Goal: Use online tool/utility: Utilize a website feature to perform a specific function

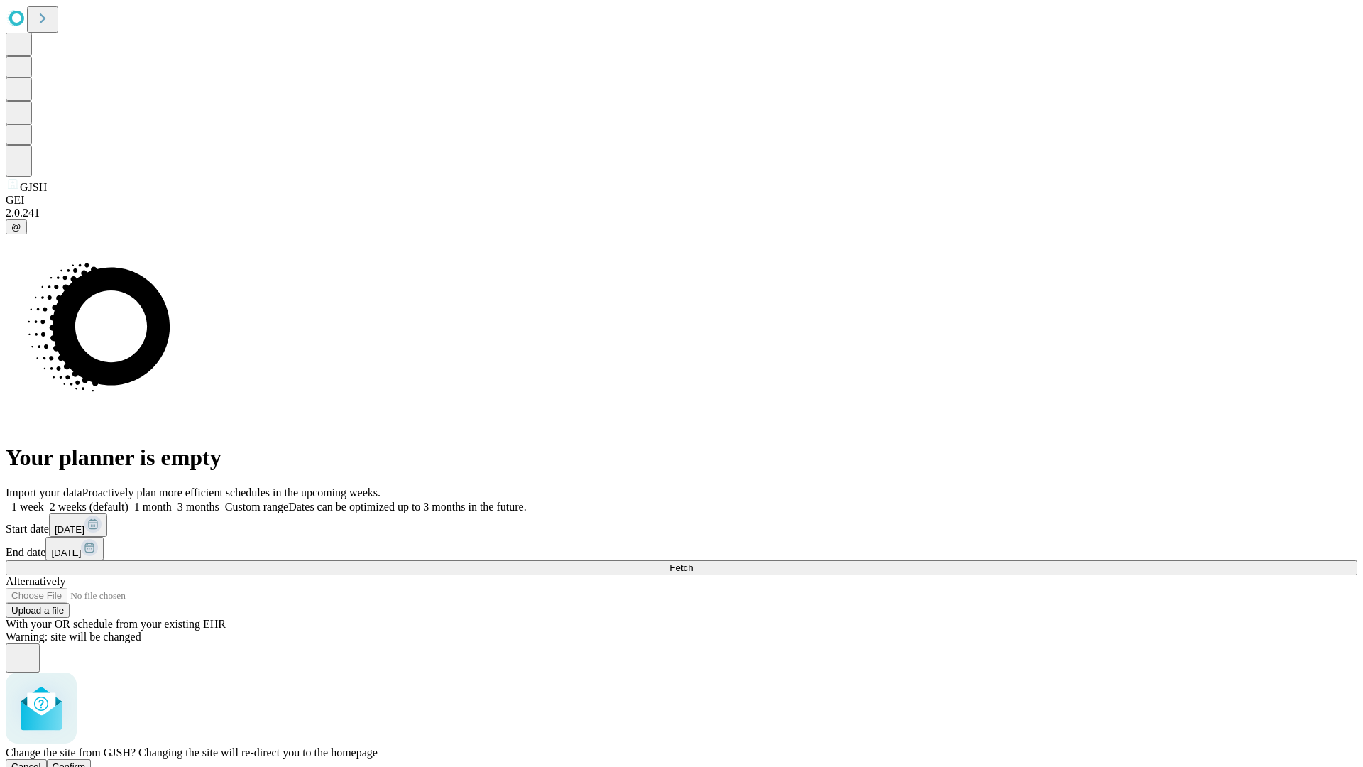
click at [86, 761] on span "Confirm" at bounding box center [69, 766] width 33 height 11
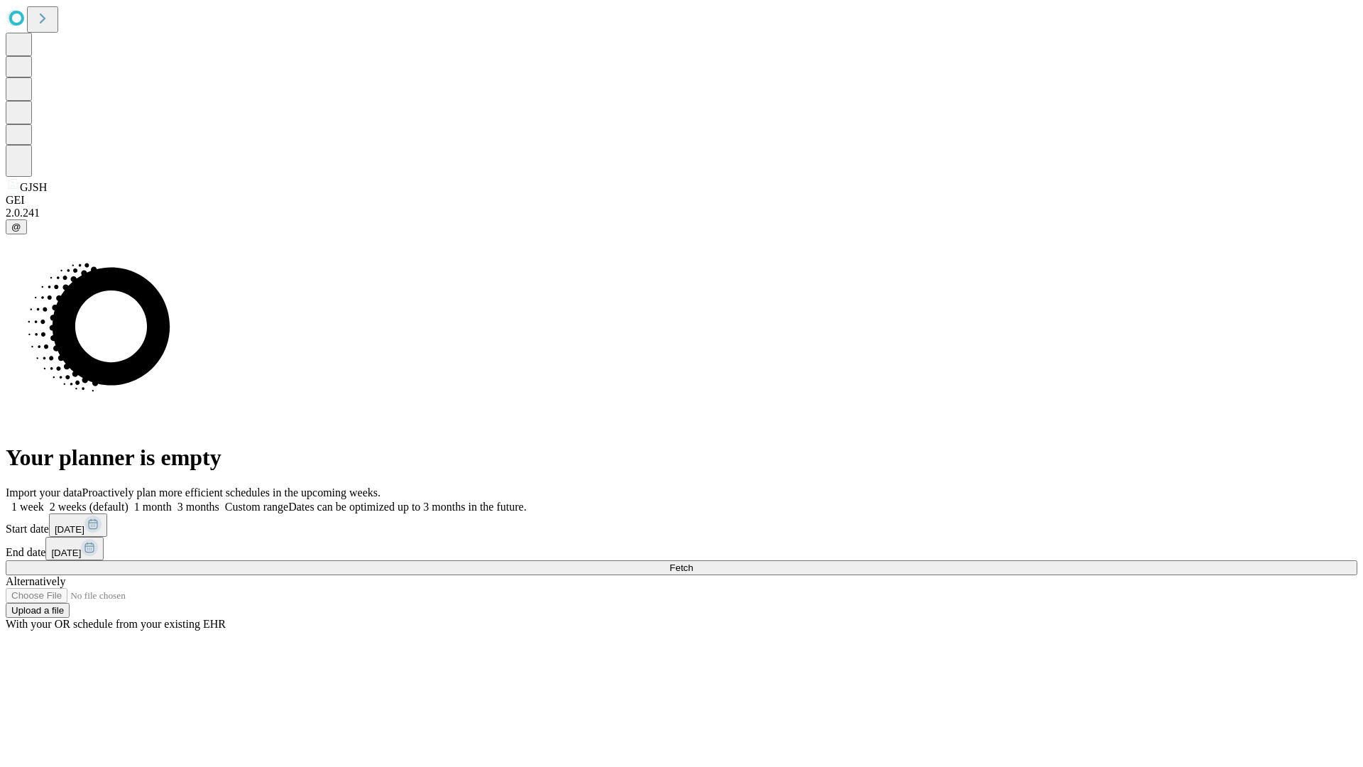
click at [128, 500] on label "2 weeks (default)" at bounding box center [86, 506] width 84 height 12
click at [693, 562] on span "Fetch" at bounding box center [680, 567] width 23 height 11
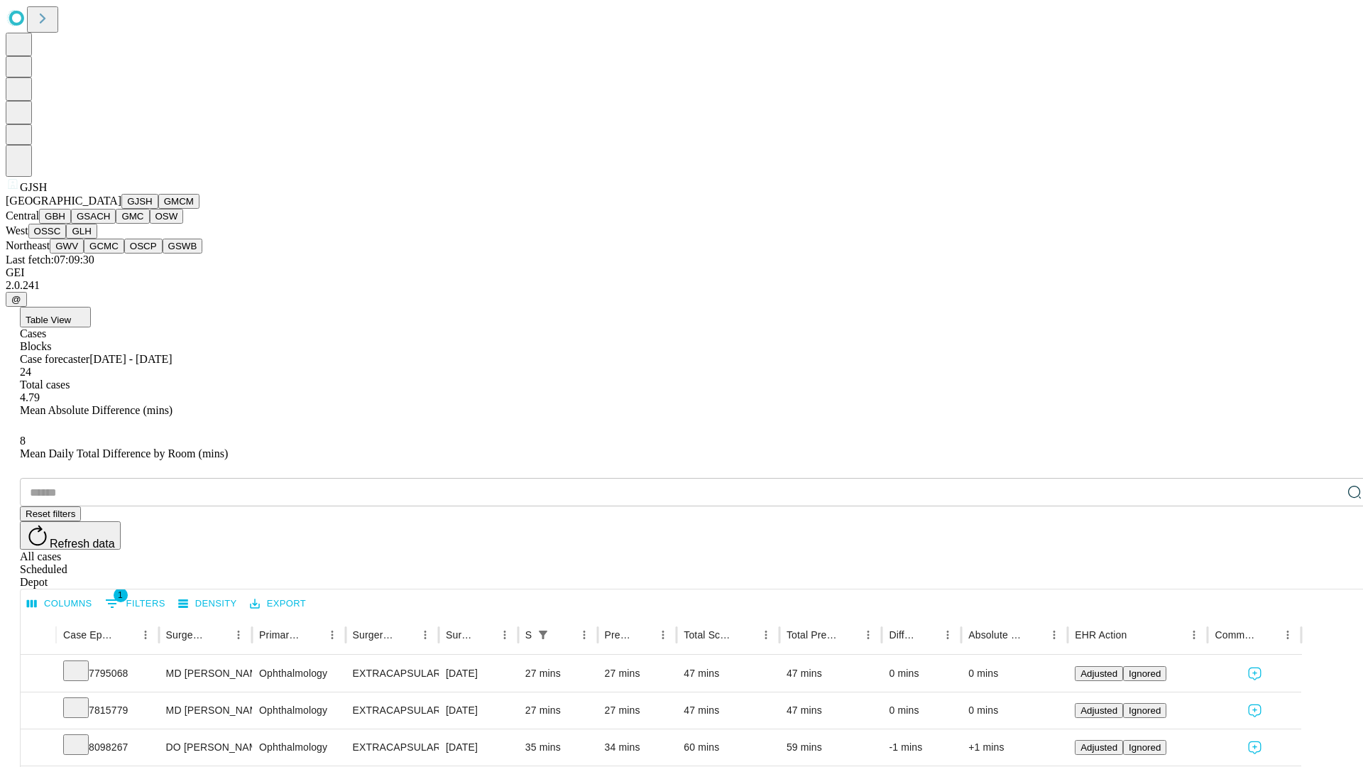
click at [158, 209] on button "GMCM" at bounding box center [178, 201] width 41 height 15
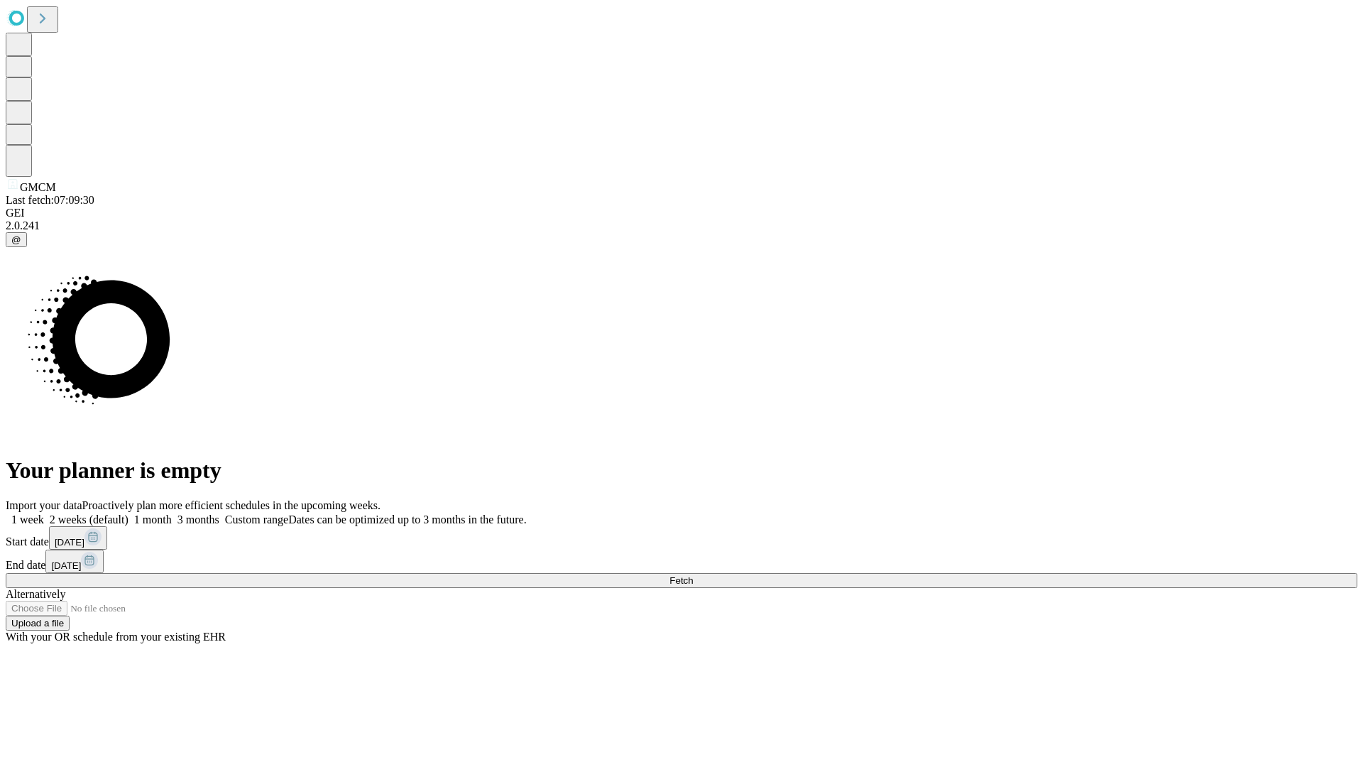
click at [128, 513] on label "2 weeks (default)" at bounding box center [86, 519] width 84 height 12
click at [693, 575] on span "Fetch" at bounding box center [680, 580] width 23 height 11
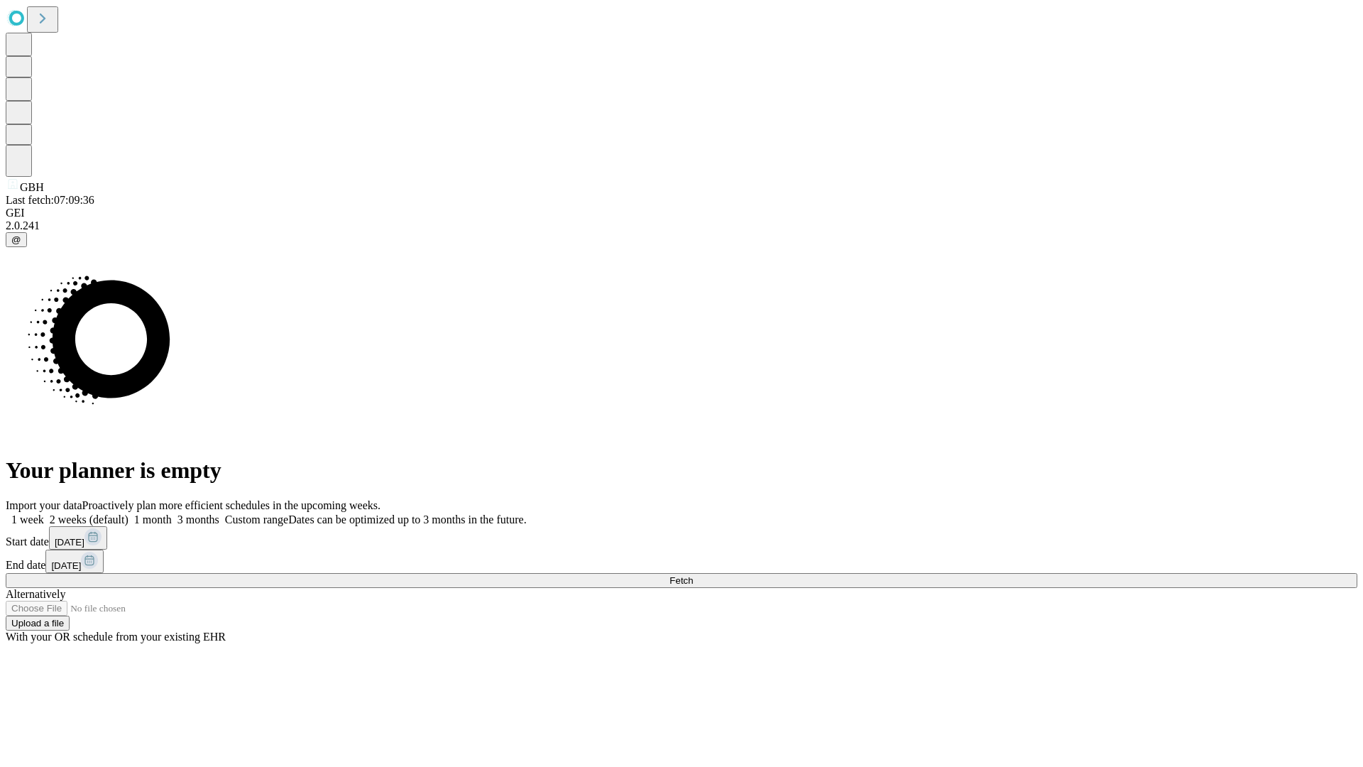
click at [128, 513] on label "2 weeks (default)" at bounding box center [86, 519] width 84 height 12
click at [693, 575] on span "Fetch" at bounding box center [680, 580] width 23 height 11
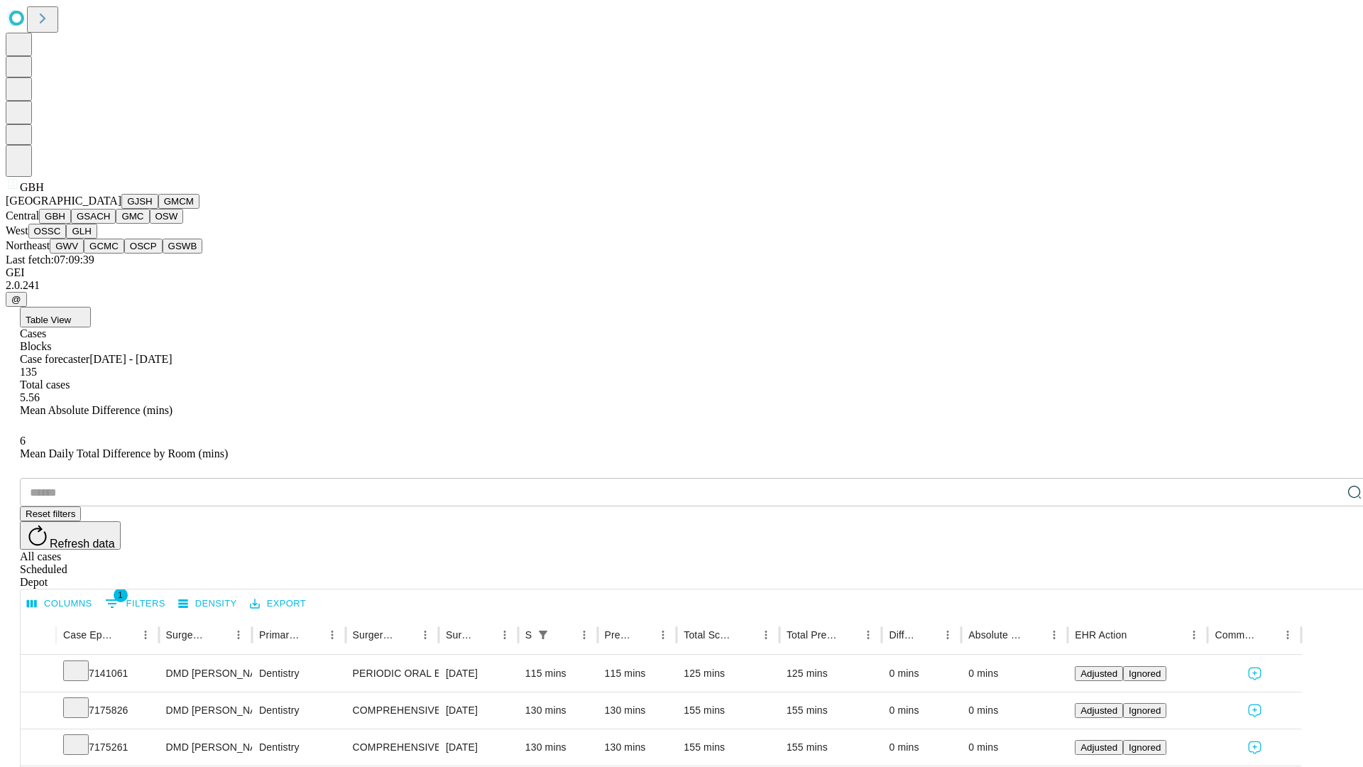
click at [110, 224] on button "GSACH" at bounding box center [93, 216] width 45 height 15
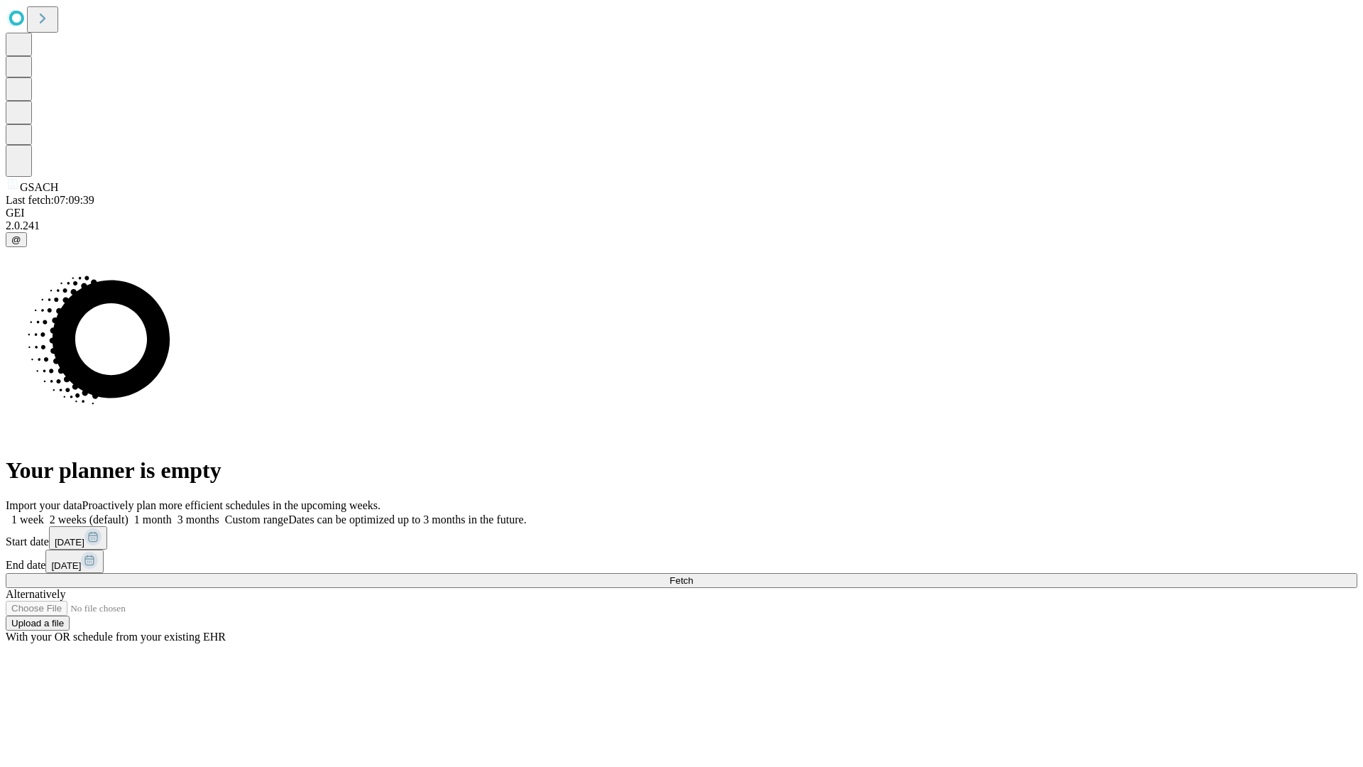
click at [128, 513] on label "2 weeks (default)" at bounding box center [86, 519] width 84 height 12
click at [693, 575] on span "Fetch" at bounding box center [680, 580] width 23 height 11
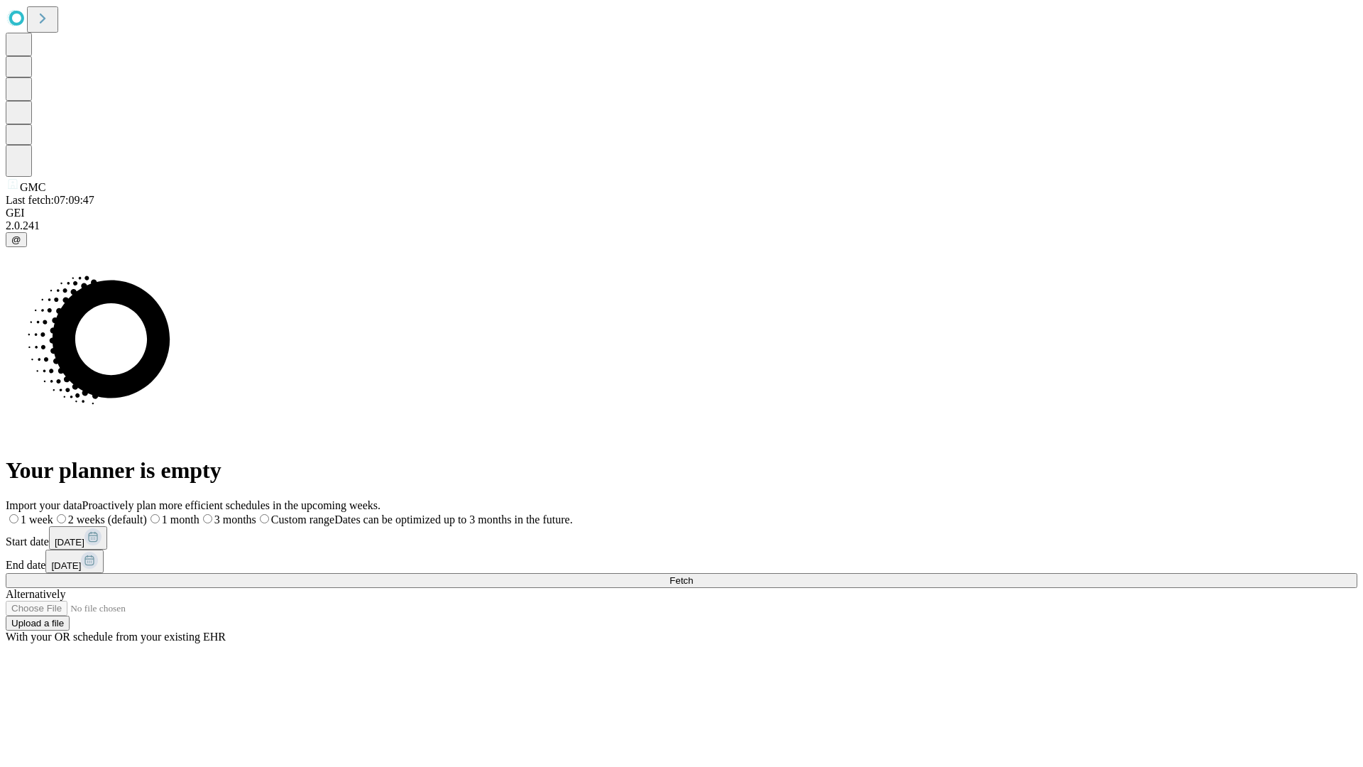
click at [147, 513] on label "2 weeks (default)" at bounding box center [100, 519] width 94 height 12
click at [693, 575] on span "Fetch" at bounding box center [680, 580] width 23 height 11
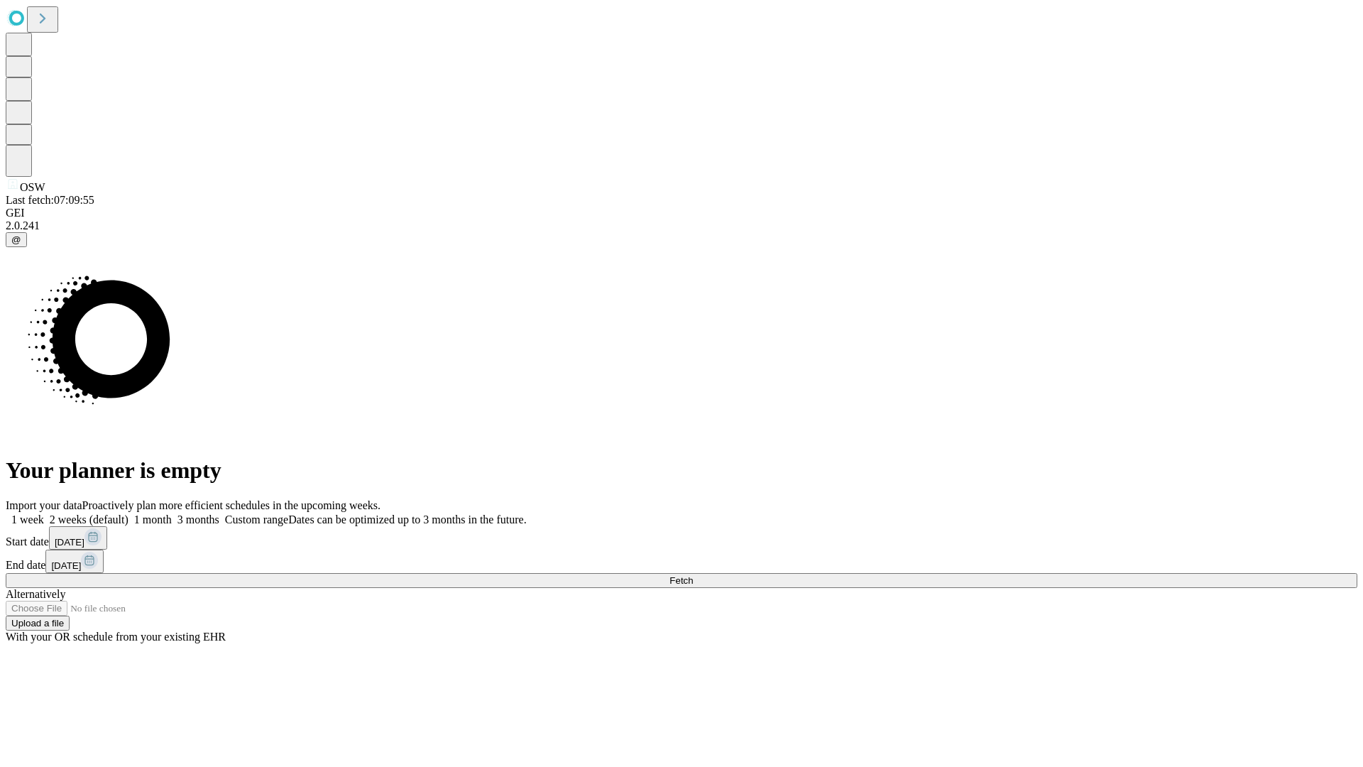
click at [128, 513] on label "2 weeks (default)" at bounding box center [86, 519] width 84 height 12
click at [693, 575] on span "Fetch" at bounding box center [680, 580] width 23 height 11
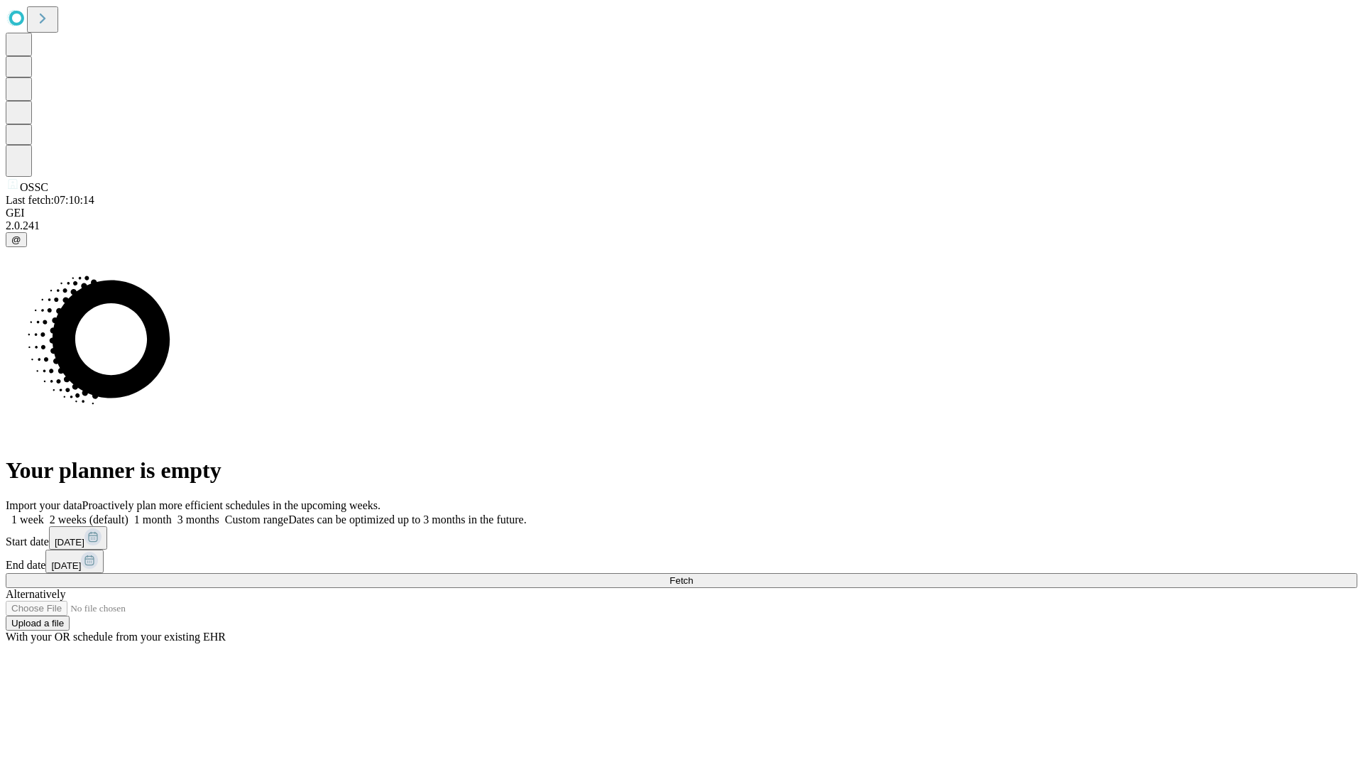
click at [128, 513] on label "2 weeks (default)" at bounding box center [86, 519] width 84 height 12
click at [693, 575] on span "Fetch" at bounding box center [680, 580] width 23 height 11
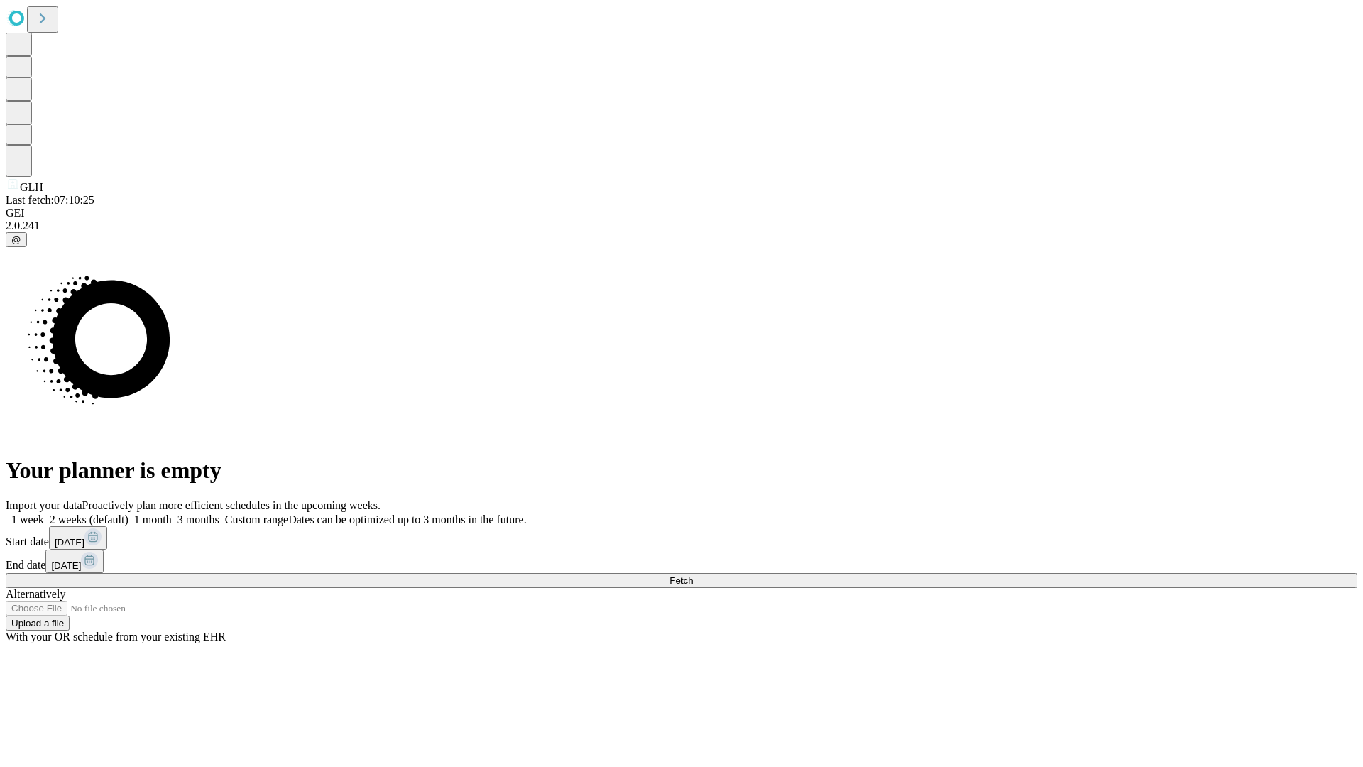
click at [693, 575] on span "Fetch" at bounding box center [680, 580] width 23 height 11
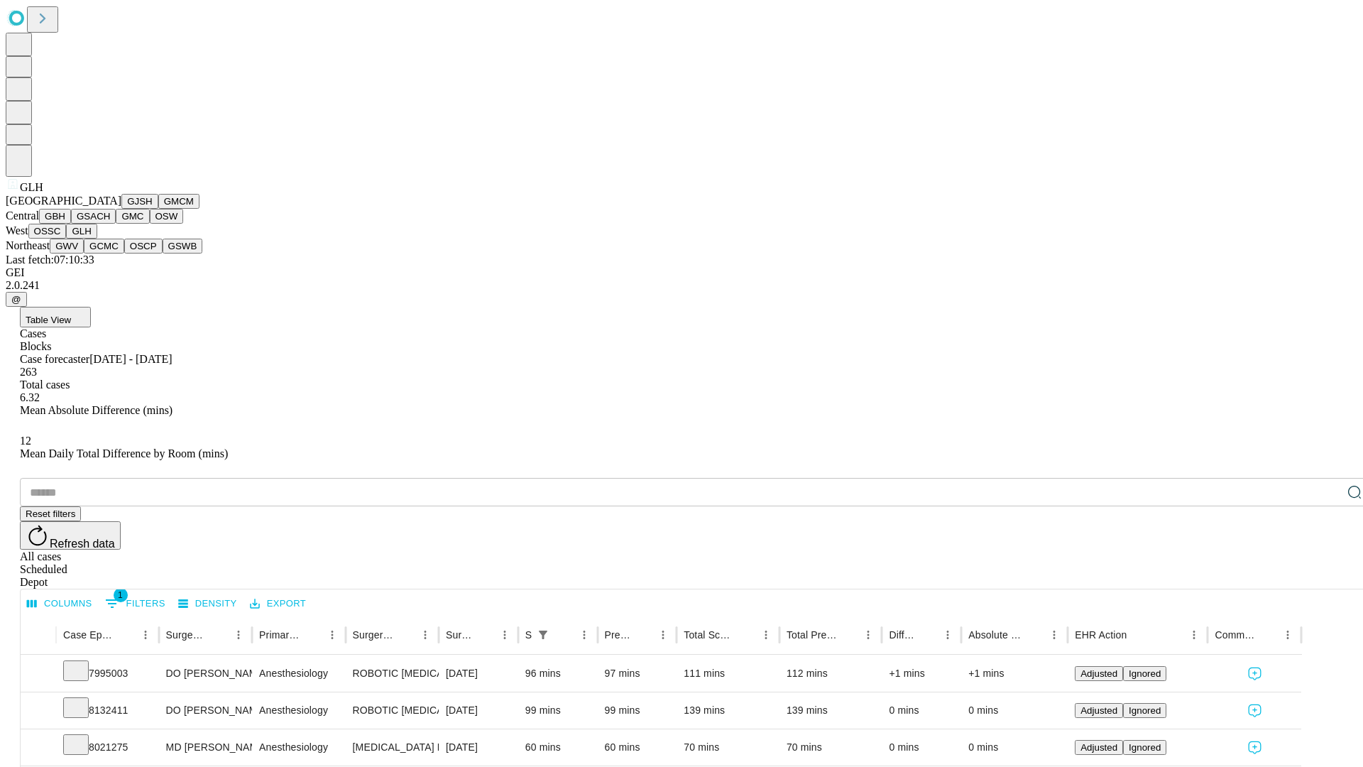
click at [84, 253] on button "GWV" at bounding box center [67, 246] width 34 height 15
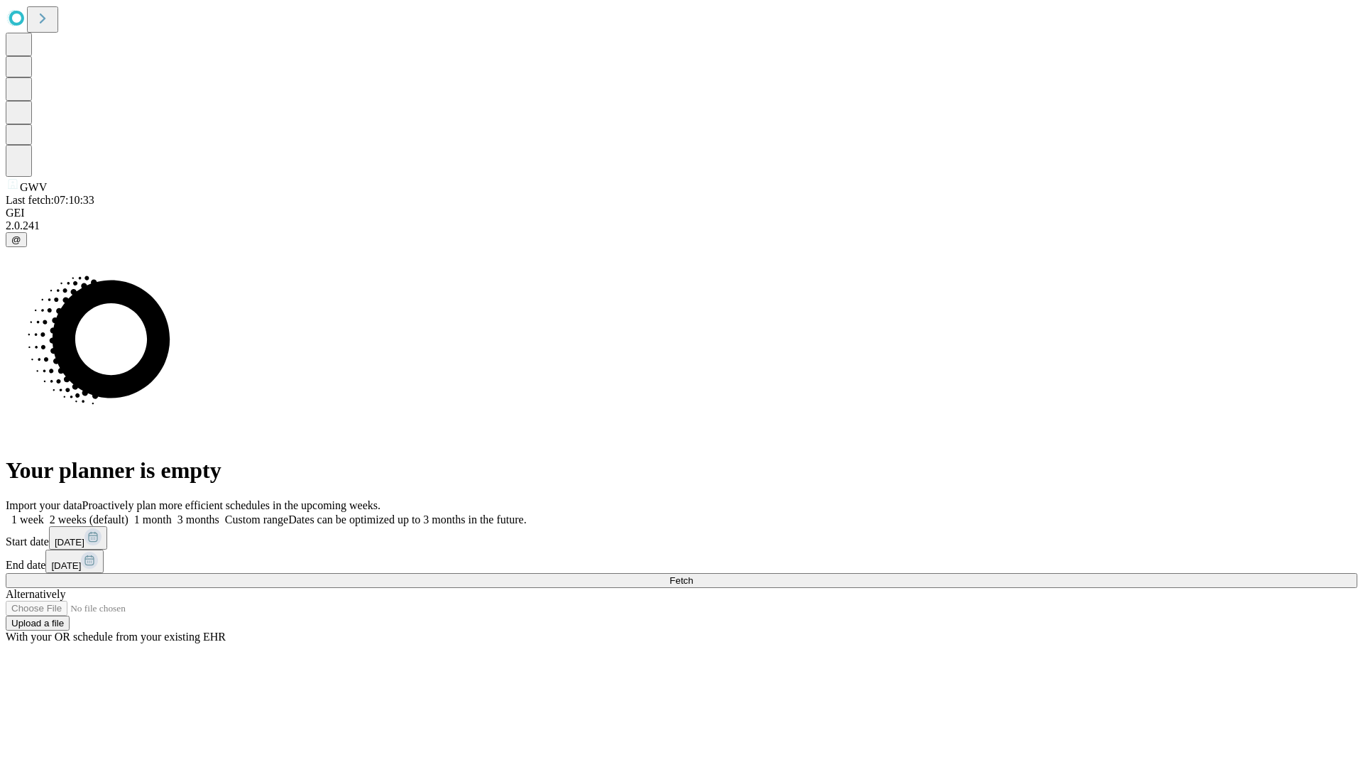
click at [128, 513] on label "2 weeks (default)" at bounding box center [86, 519] width 84 height 12
click at [693, 575] on span "Fetch" at bounding box center [680, 580] width 23 height 11
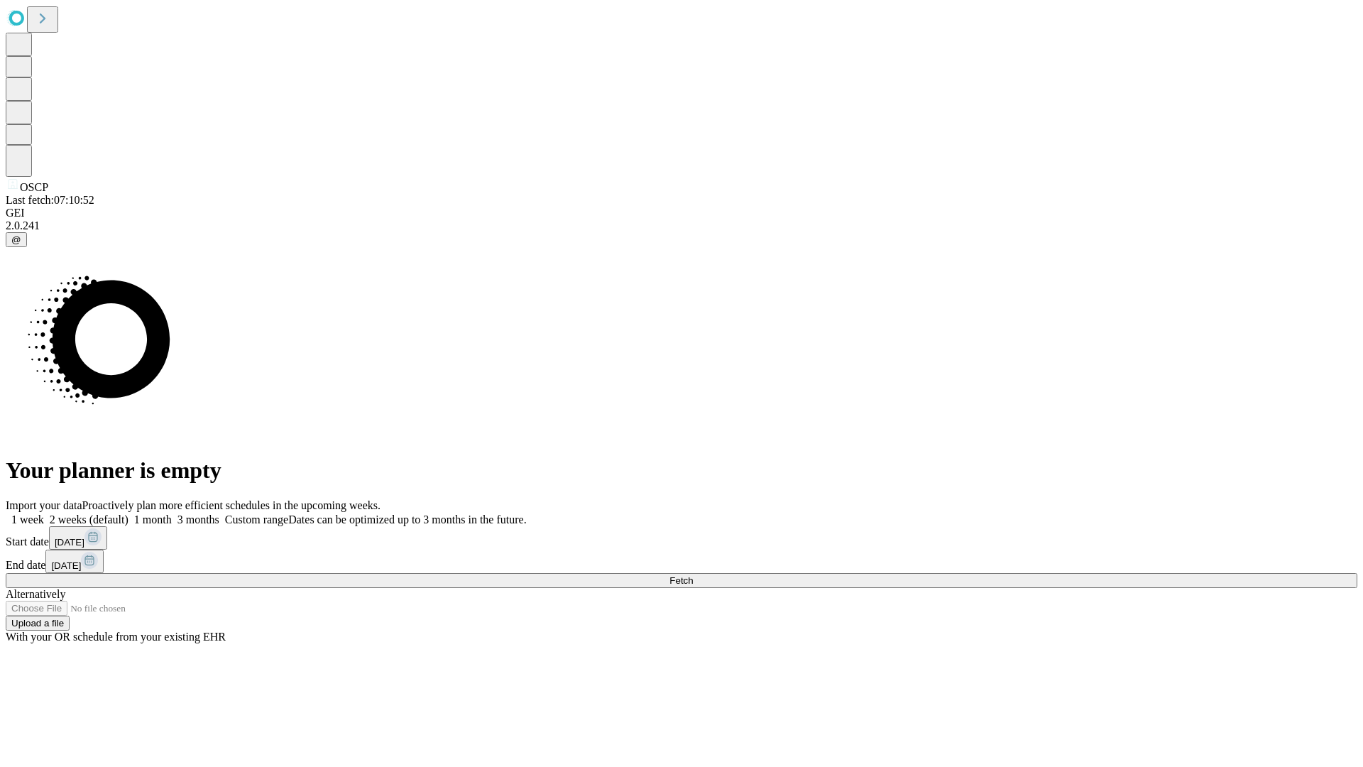
click at [693, 575] on span "Fetch" at bounding box center [680, 580] width 23 height 11
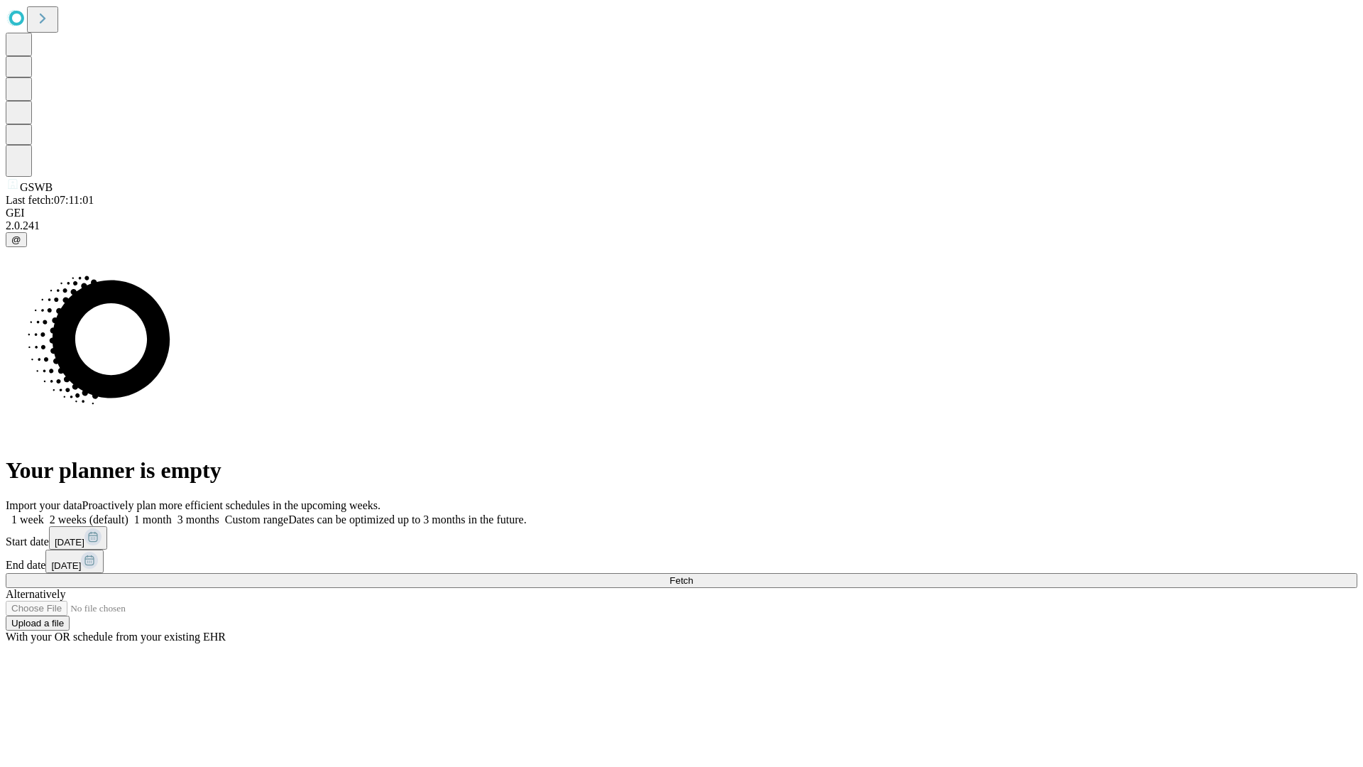
click at [128, 513] on label "2 weeks (default)" at bounding box center [86, 519] width 84 height 12
click at [693, 575] on span "Fetch" at bounding box center [680, 580] width 23 height 11
